Goal: Transaction & Acquisition: Purchase product/service

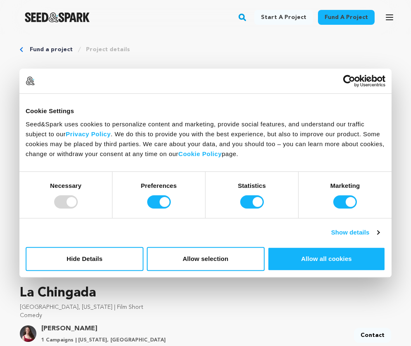
scroll to position [16, 0]
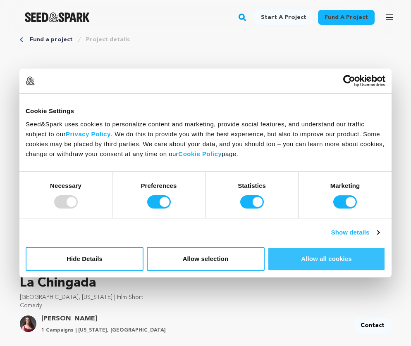
click at [373, 255] on button "Allow all cookies" at bounding box center [326, 259] width 118 height 24
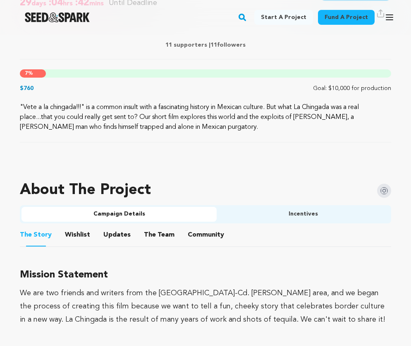
scroll to position [435, 0]
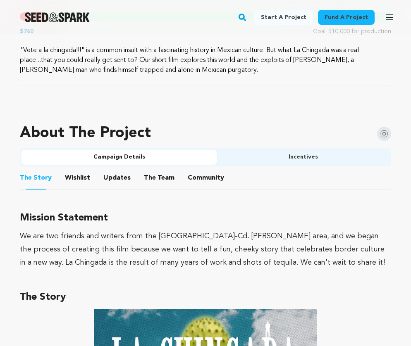
click at [68, 177] on button "Wishlist" at bounding box center [78, 180] width 20 height 20
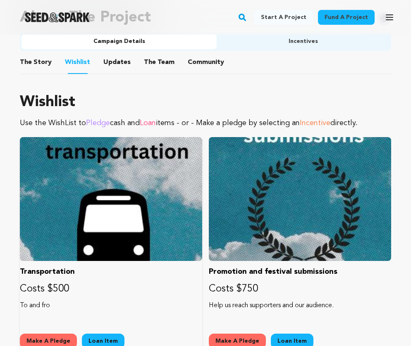
scroll to position [434, 0]
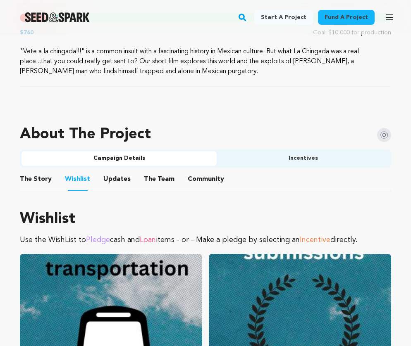
click at [117, 178] on button "Updates" at bounding box center [117, 181] width 20 height 20
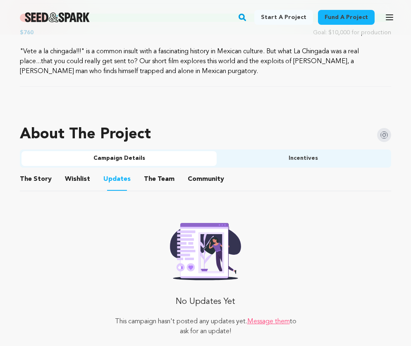
click at [156, 176] on button "The Team" at bounding box center [159, 181] width 20 height 20
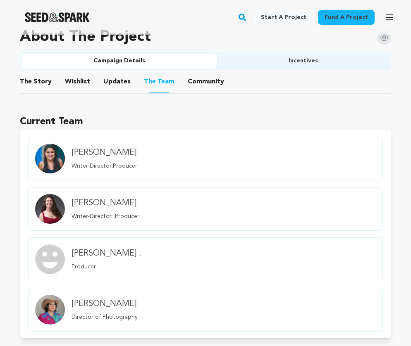
scroll to position [394, 0]
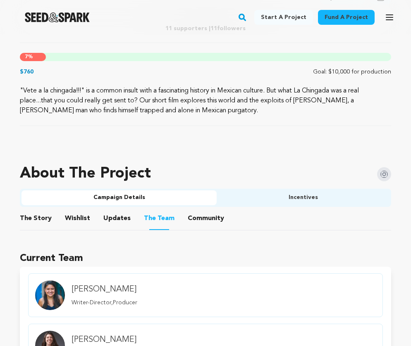
click at [196, 214] on button "Community" at bounding box center [206, 220] width 20 height 20
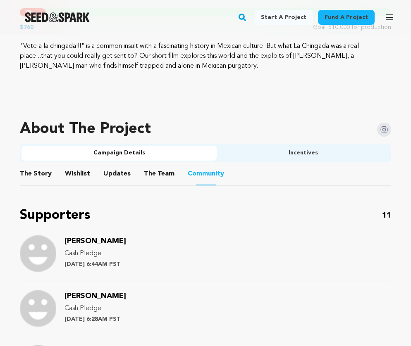
scroll to position [428, 0]
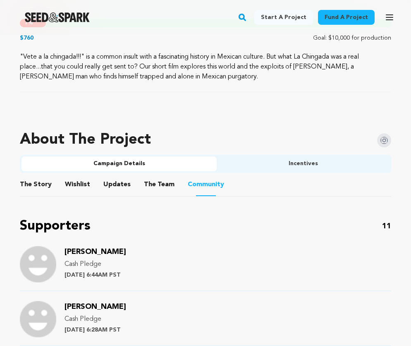
click at [324, 166] on button "Incentives" at bounding box center [303, 164] width 173 height 15
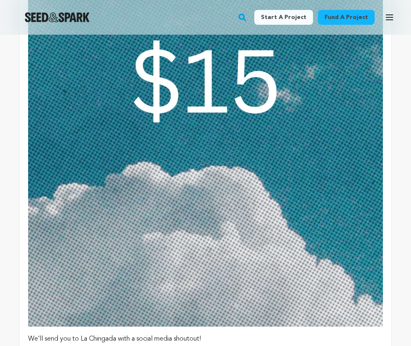
scroll to position [906, 0]
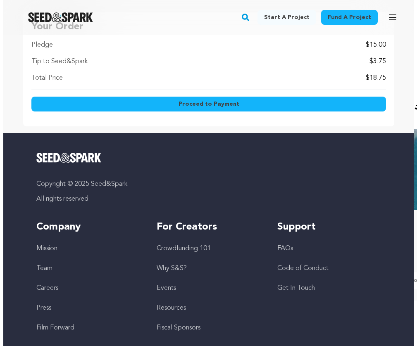
scroll to position [1048, 0]
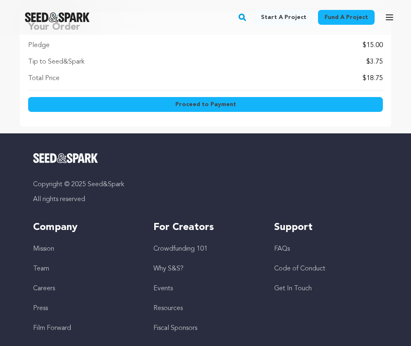
click at [186, 110] on button "Proceed to Payment" at bounding box center [205, 104] width 355 height 15
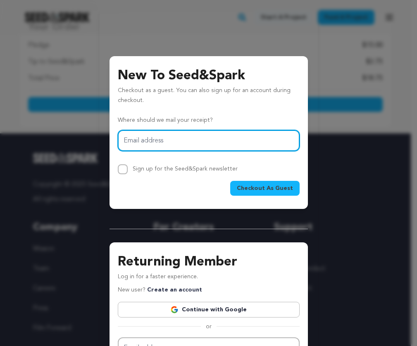
click at [176, 143] on input "Email address" at bounding box center [209, 140] width 182 height 21
type input "dana.schneider404@gmail.com"
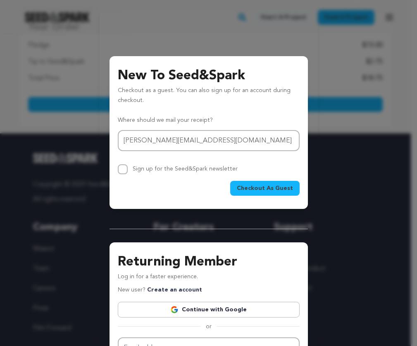
click at [262, 187] on span "Checkout As Guest" at bounding box center [265, 188] width 56 height 8
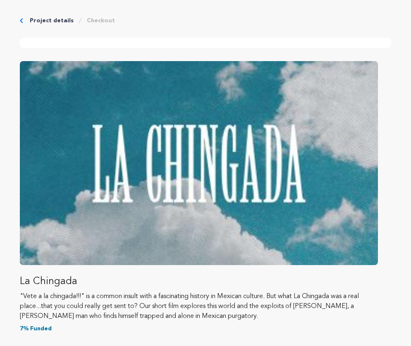
scroll to position [258, 0]
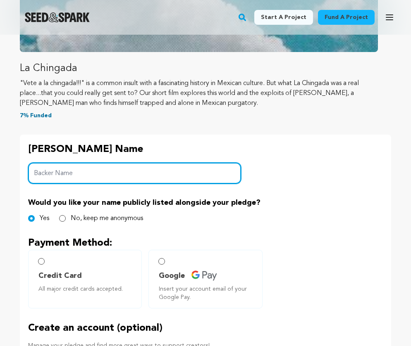
click at [176, 176] on input "Backer Name" at bounding box center [134, 173] width 213 height 21
type input "[PERSON_NAME]"
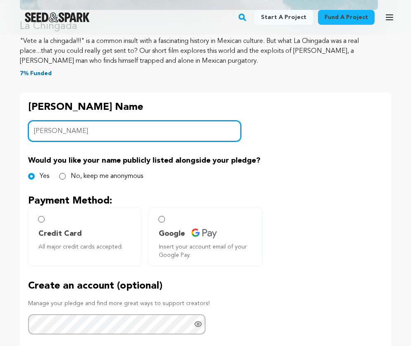
scroll to position [320, 0]
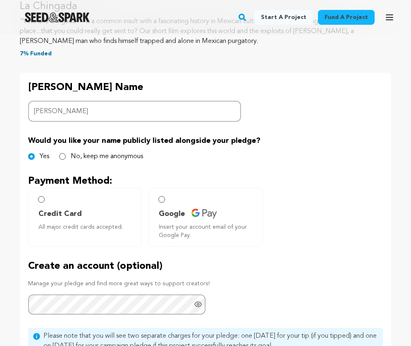
click at [48, 197] on label "Credit Card All major credit cards accepted." at bounding box center [85, 217] width 114 height 59
radio input "true"
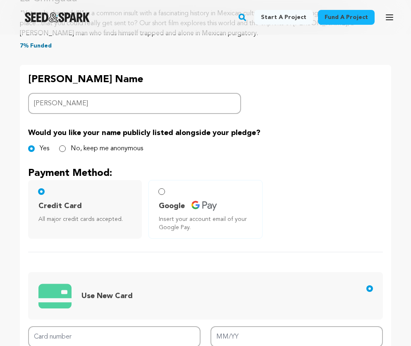
scroll to position [338, 0]
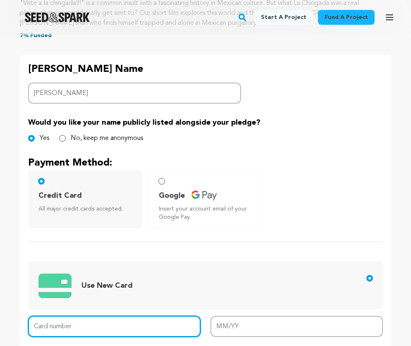
click at [96, 323] on input "Card number" at bounding box center [114, 326] width 172 height 21
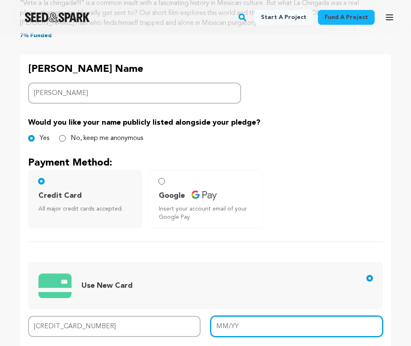
type input "5461 4320 1076 4542"
type input "08/25"
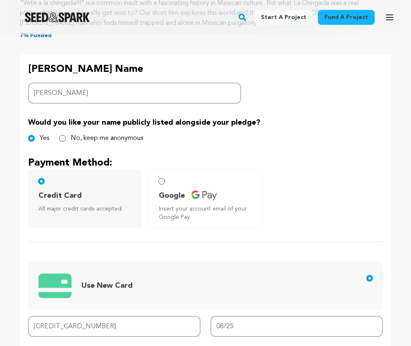
type input "706"
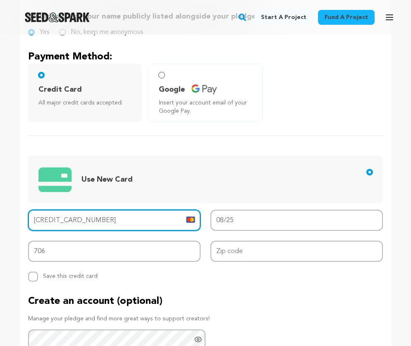
scroll to position [622, 0]
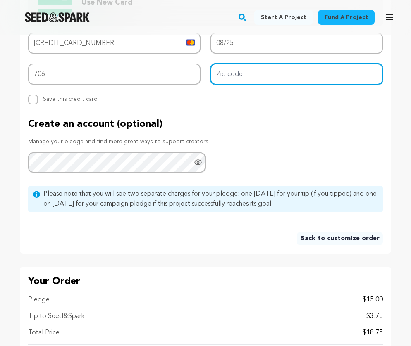
click at [258, 72] on input "Zip code" at bounding box center [296, 74] width 172 height 21
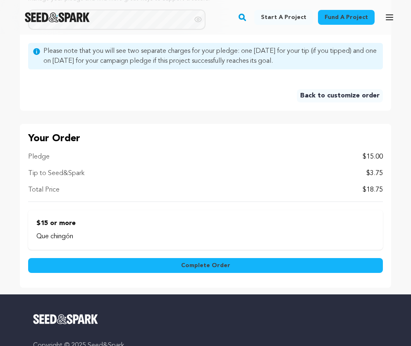
scroll to position [880, 0]
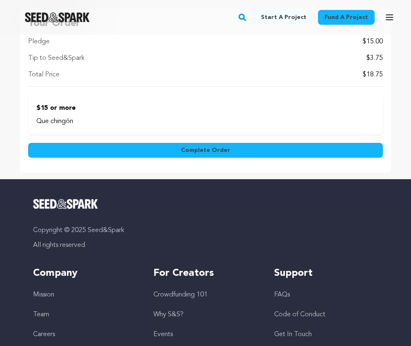
type input "02907"
click at [194, 150] on span "Complete Order" at bounding box center [205, 150] width 49 height 8
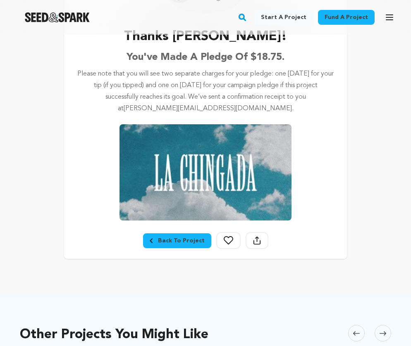
scroll to position [140, 0]
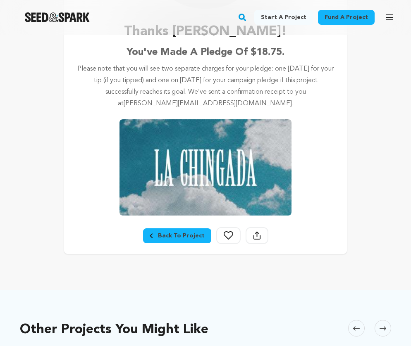
click at [197, 236] on div "Back To Project" at bounding box center [177, 236] width 55 height 8
